Goal: Information Seeking & Learning: Learn about a topic

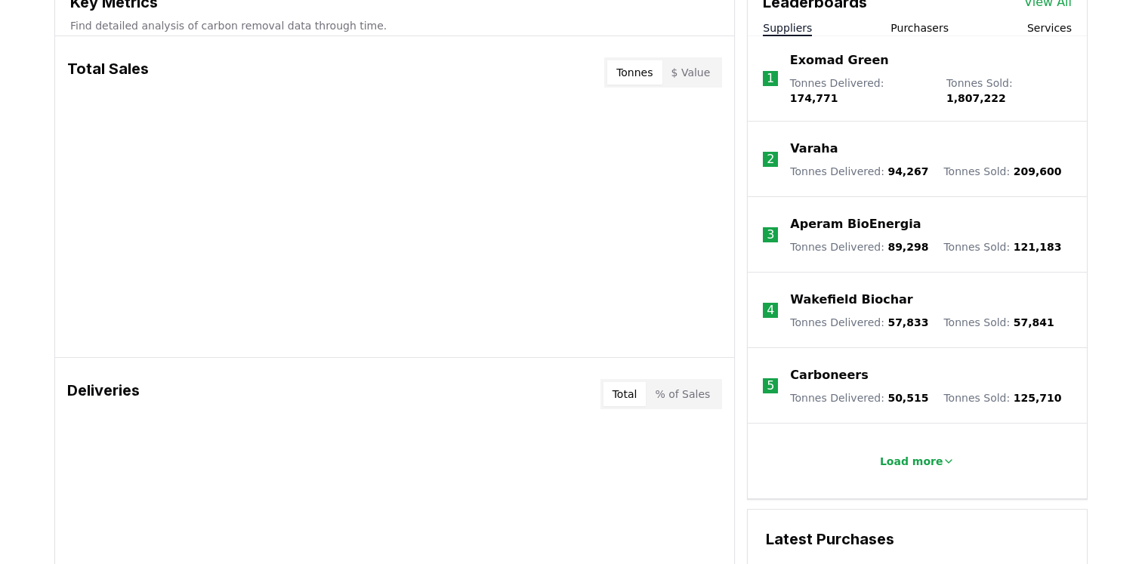
scroll to position [519, 0]
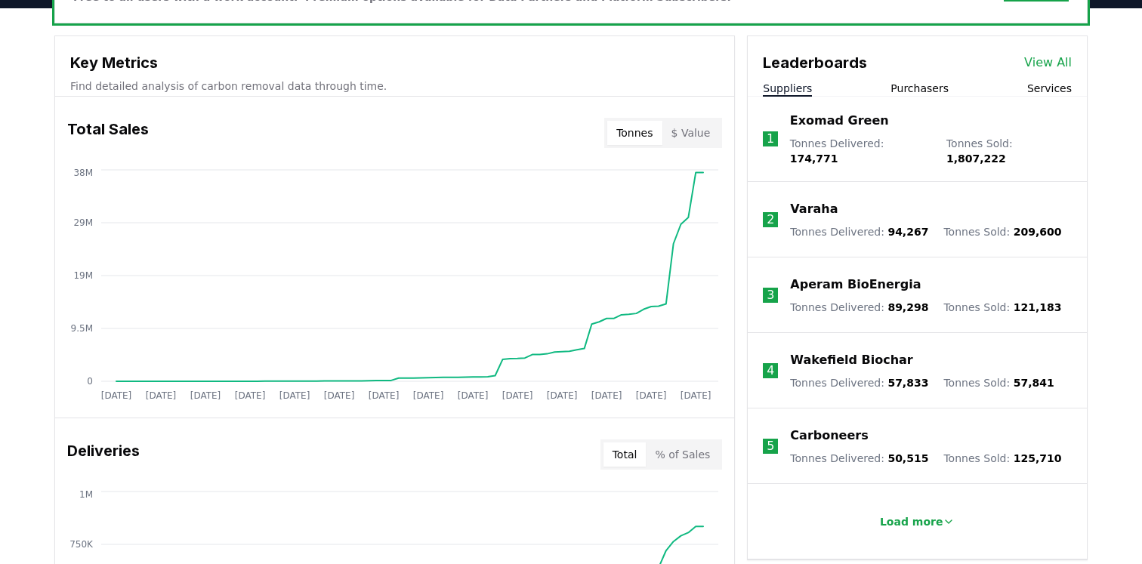
click at [1036, 90] on button "Services" at bounding box center [1049, 88] width 45 height 15
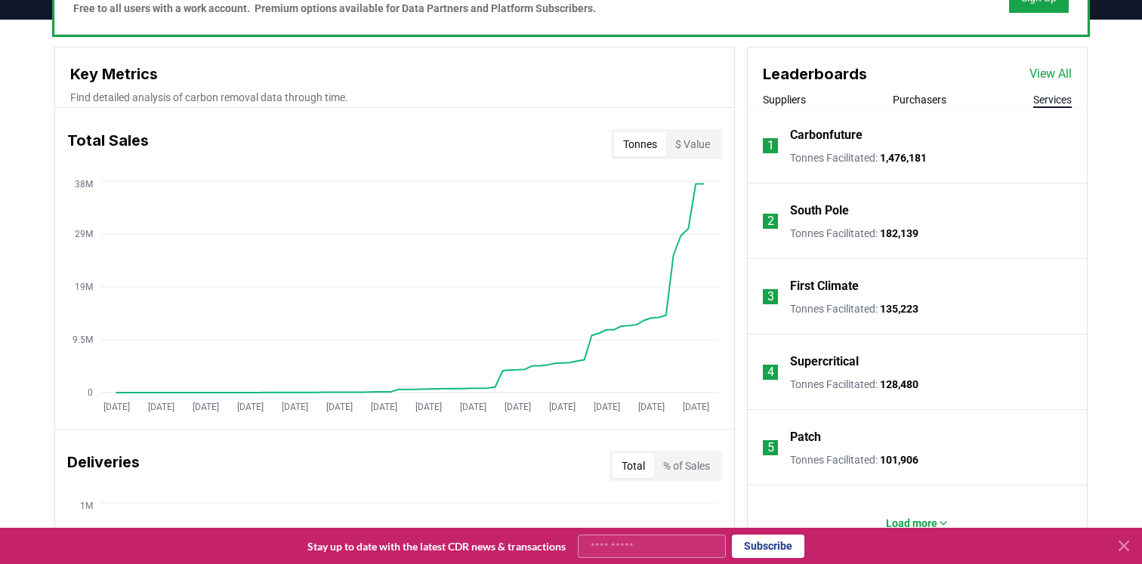
scroll to position [507, 0]
click at [1117, 544] on icon at bounding box center [1123, 546] width 18 height 18
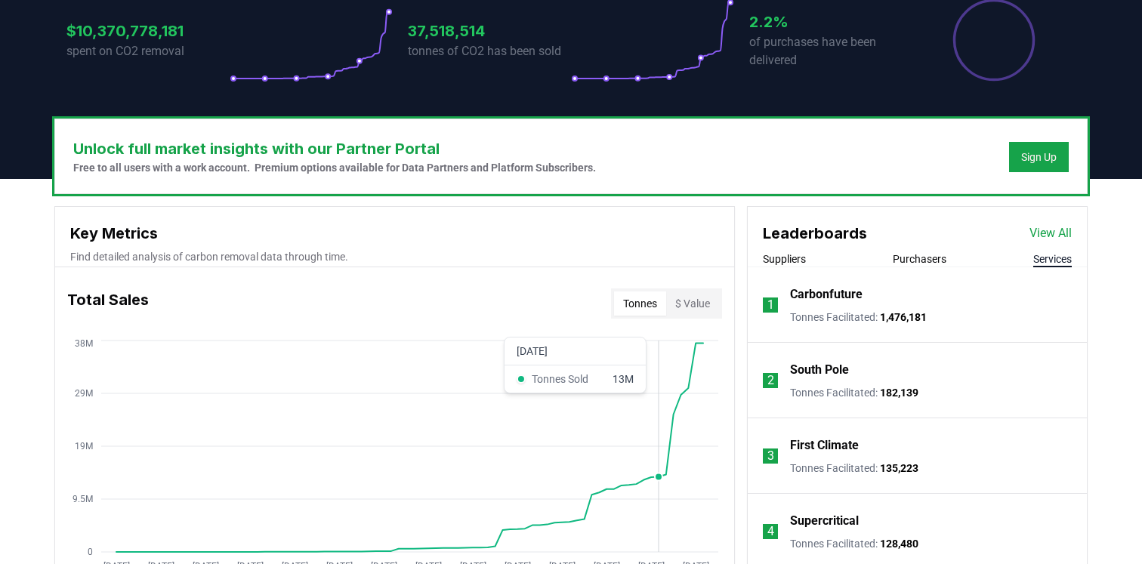
scroll to position [332, 0]
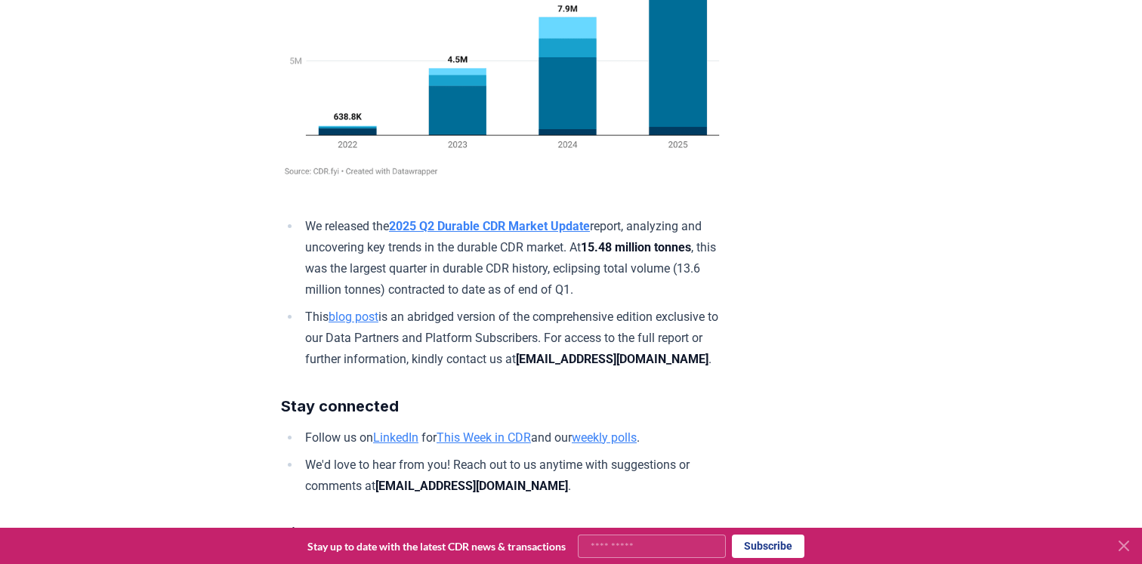
scroll to position [8933, 0]
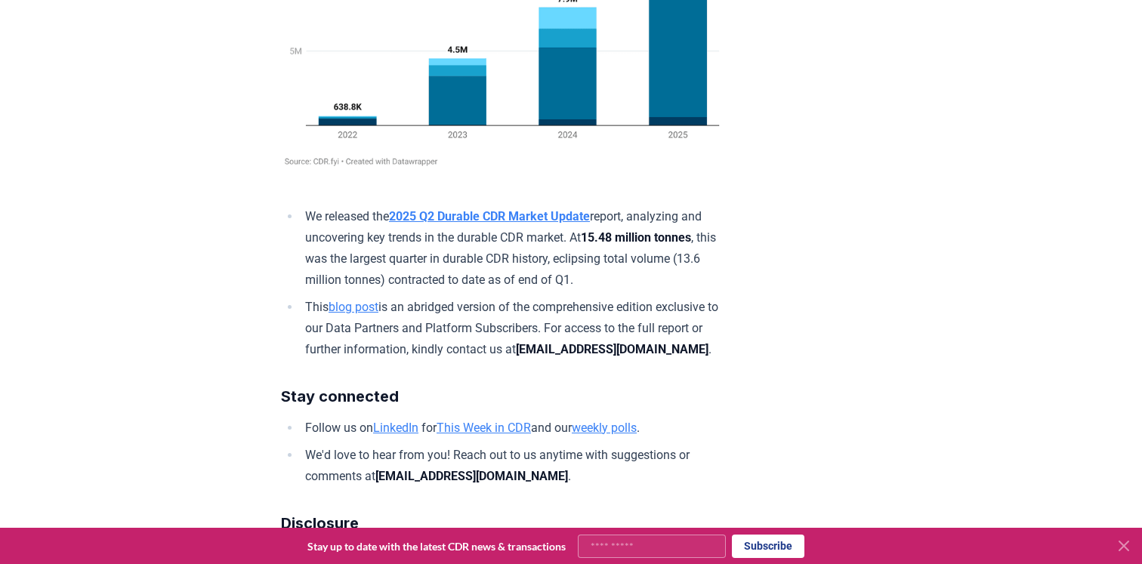
click at [538, 223] on strong "2025 Q2 Durable CDR Market Update" at bounding box center [489, 216] width 201 height 14
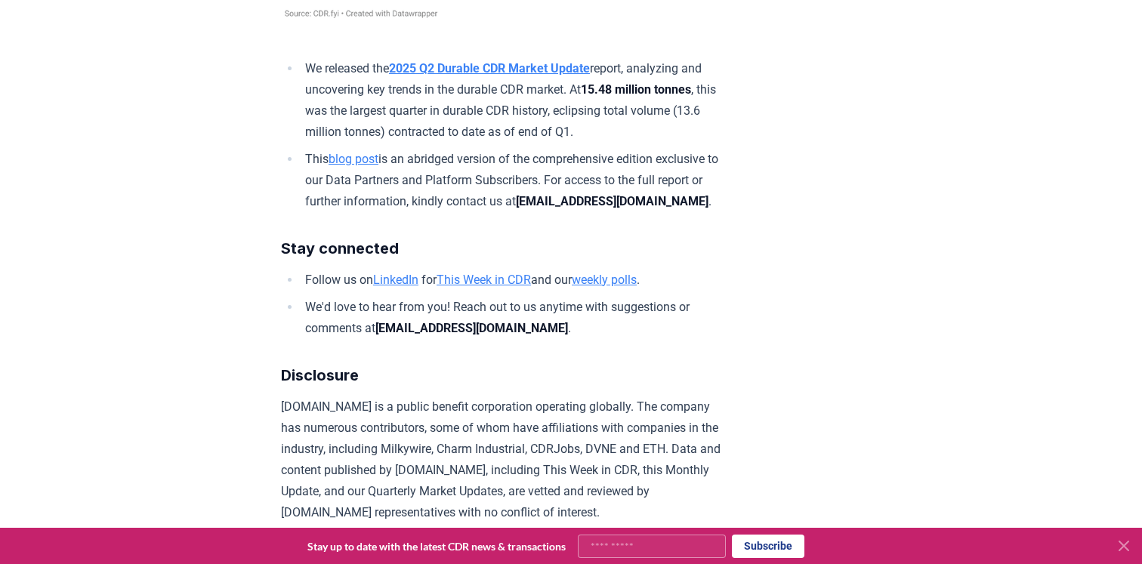
scroll to position [9102, 0]
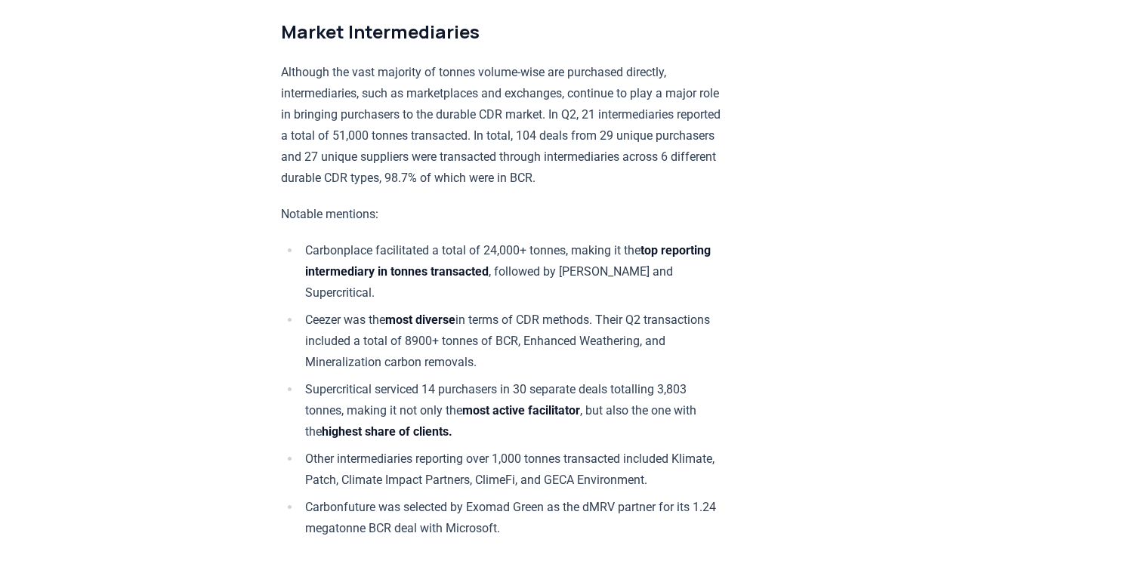
scroll to position [8181, 0]
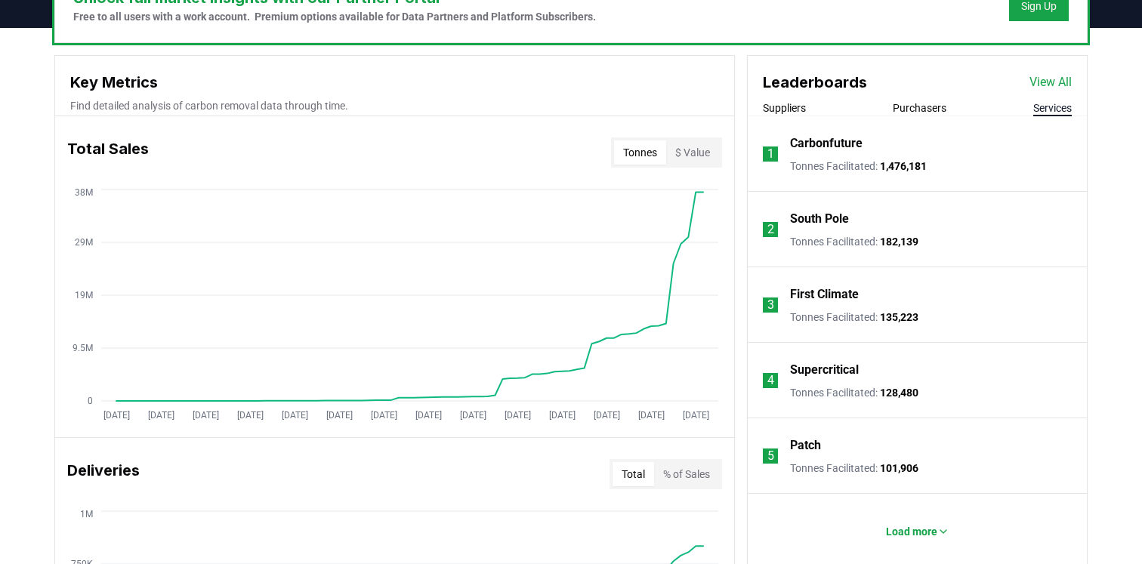
scroll to position [515, 0]
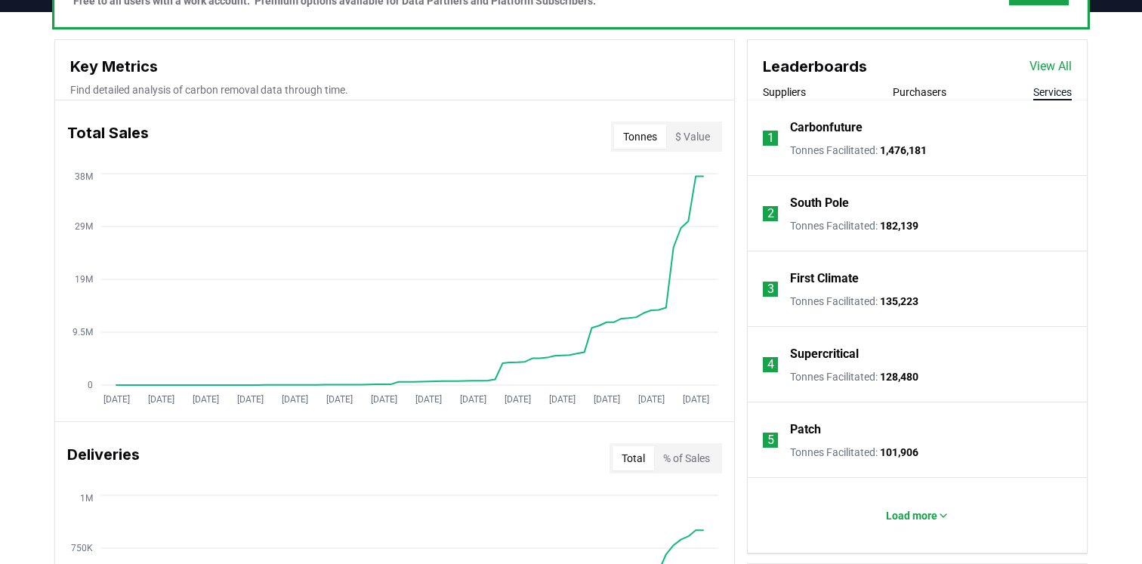
click at [1047, 68] on link "View All" at bounding box center [1050, 66] width 42 height 18
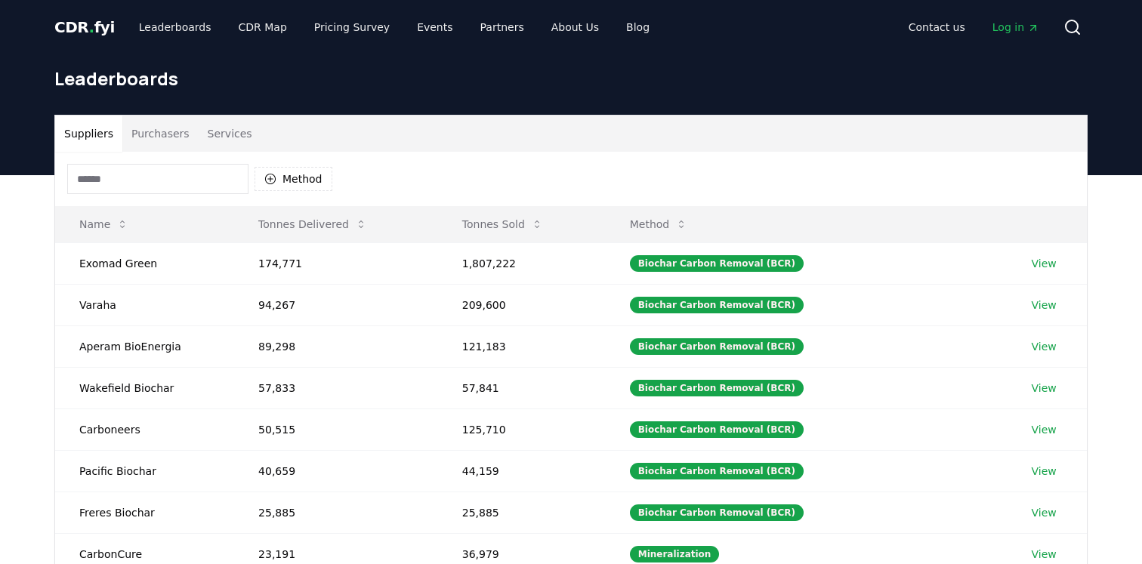
click at [226, 134] on button "Services" at bounding box center [230, 134] width 63 height 36
